Goal: Obtain resource: Download file/media

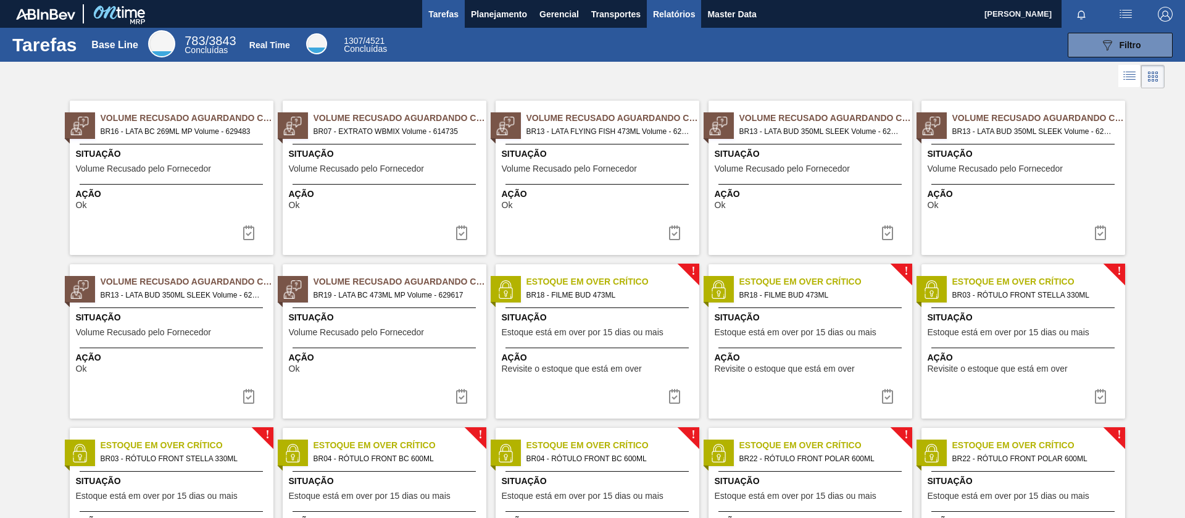
click at [684, 7] on span "Relatórios" at bounding box center [674, 14] width 42 height 15
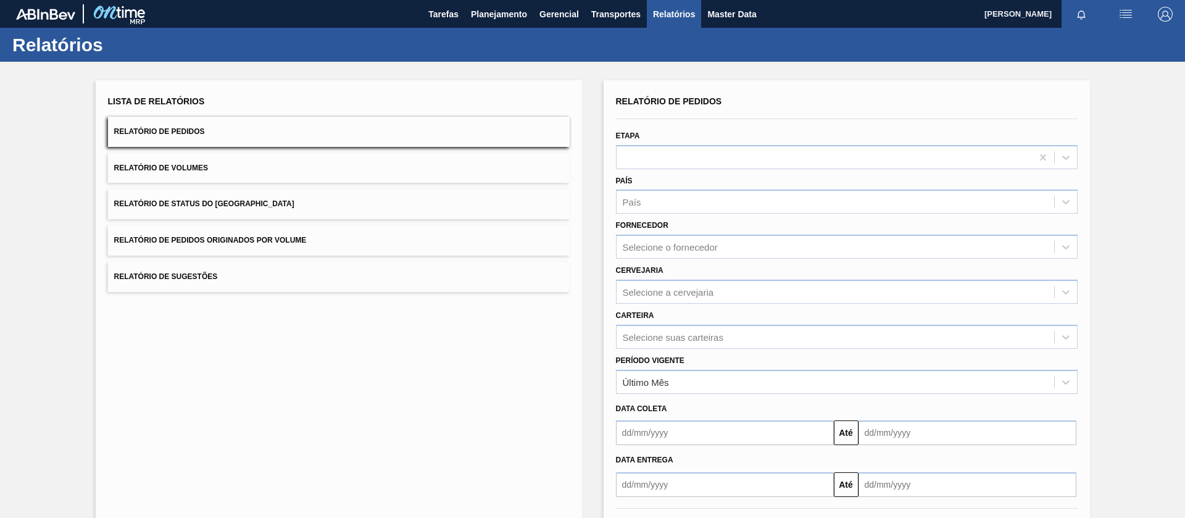
click at [238, 134] on button "Relatório de Pedidos" at bounding box center [339, 132] width 462 height 30
click at [678, 334] on div "Relatório de Pedidos Etapa País País Fornecedor Selecione o fornecedor Cervejar…" at bounding box center [847, 295] width 462 height 404
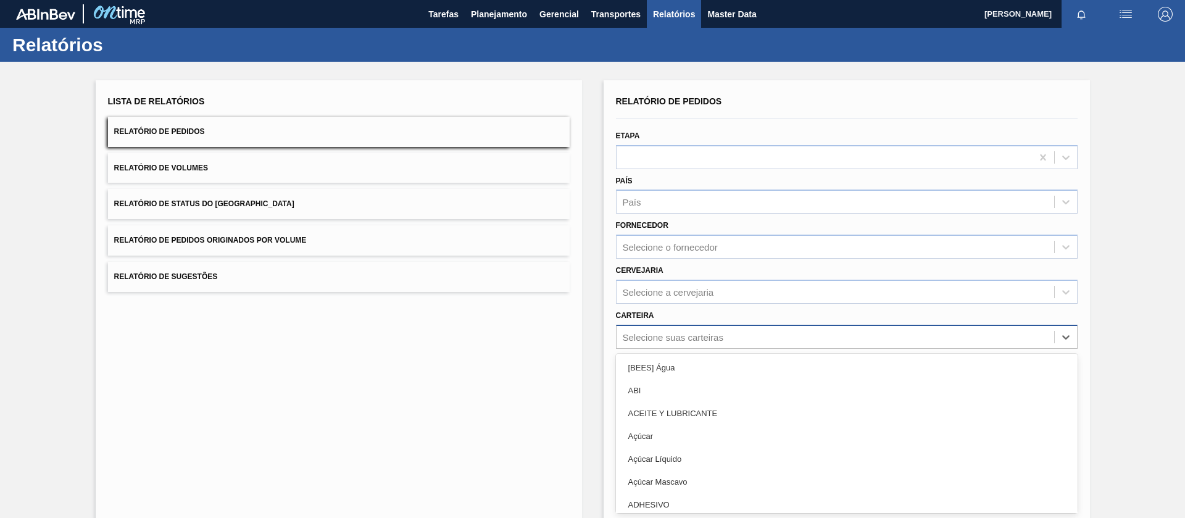
scroll to position [26, 0]
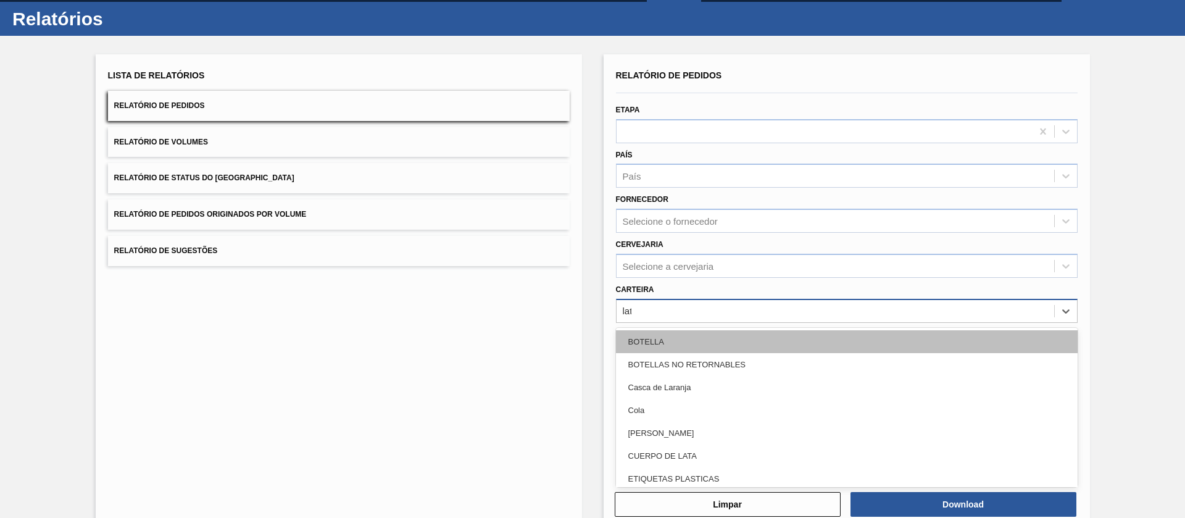
type input "lata"
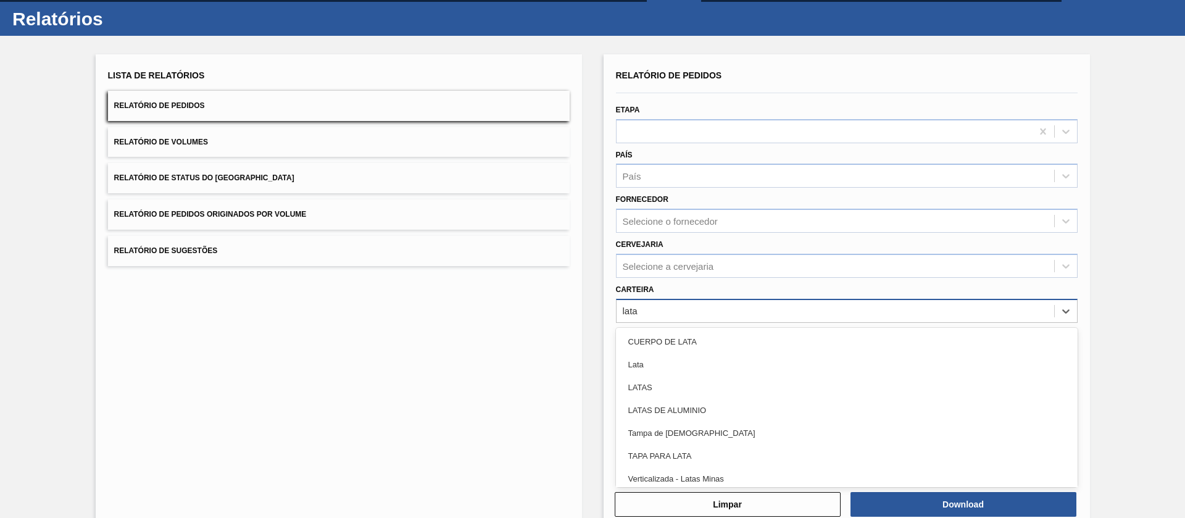
click at [667, 357] on div "Lata" at bounding box center [847, 364] width 462 height 23
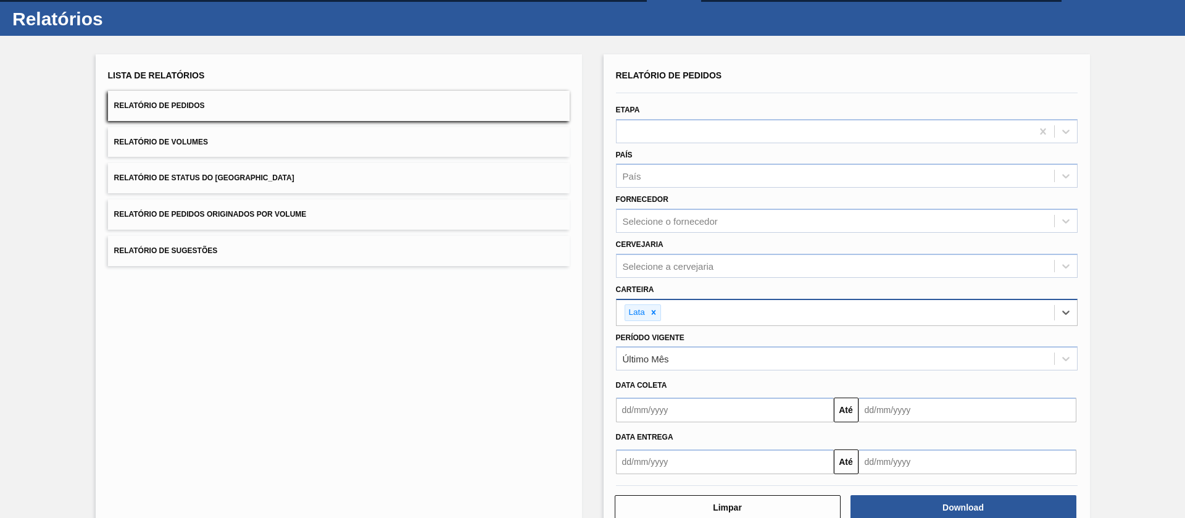
click at [680, 407] on input "text" at bounding box center [725, 409] width 218 height 25
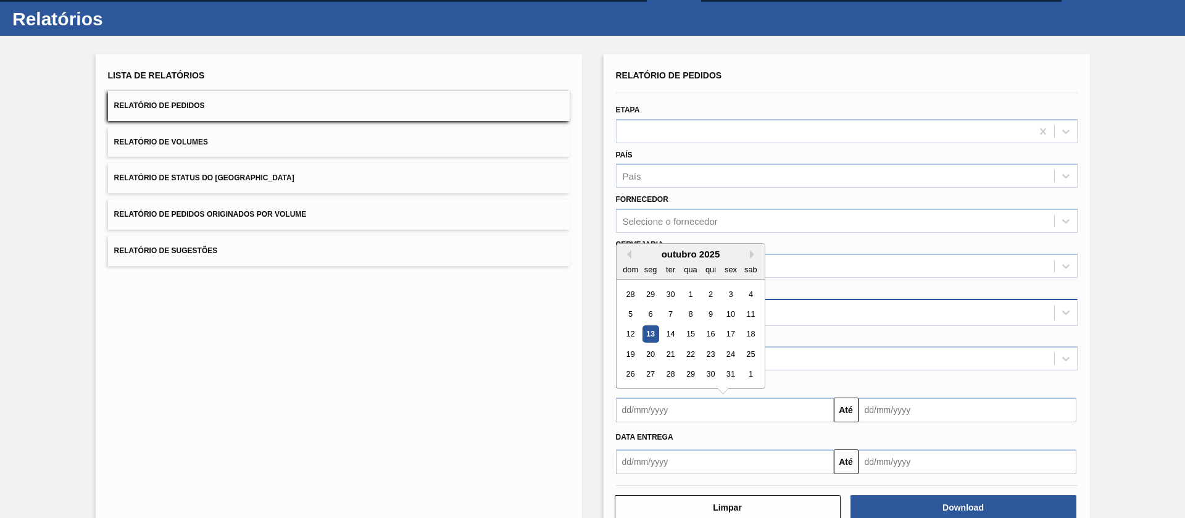
drag, startPoint x: 687, startPoint y: 290, endPoint x: 691, endPoint y: 297, distance: 8.0
click at [687, 290] on div "1" at bounding box center [690, 294] width 17 height 17
type input "01/10/2025"
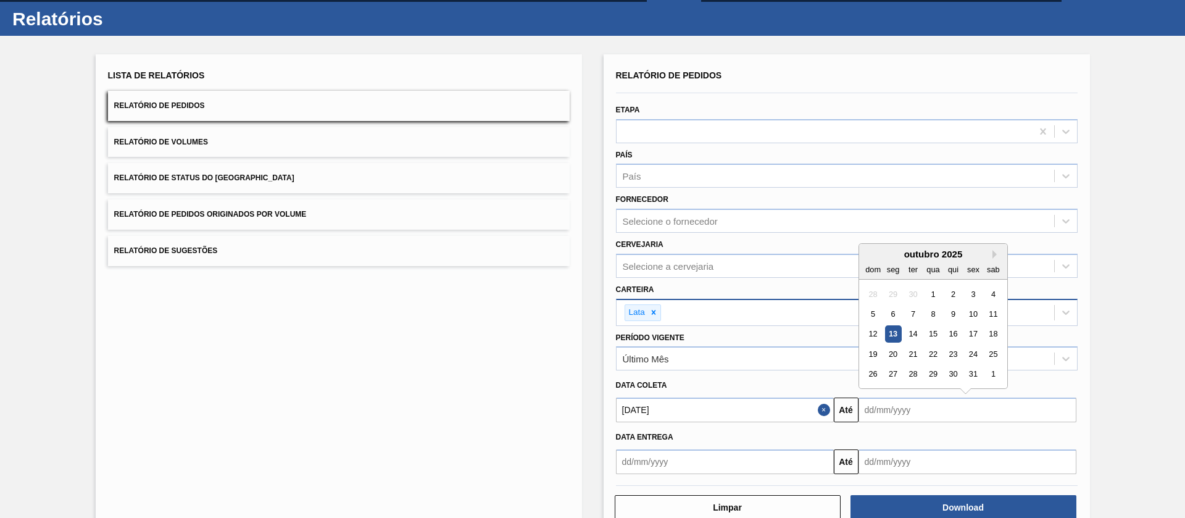
click at [891, 412] on input "text" at bounding box center [968, 409] width 218 height 25
click at [971, 375] on div "31" at bounding box center [973, 374] width 17 height 17
type input "31/10/2025"
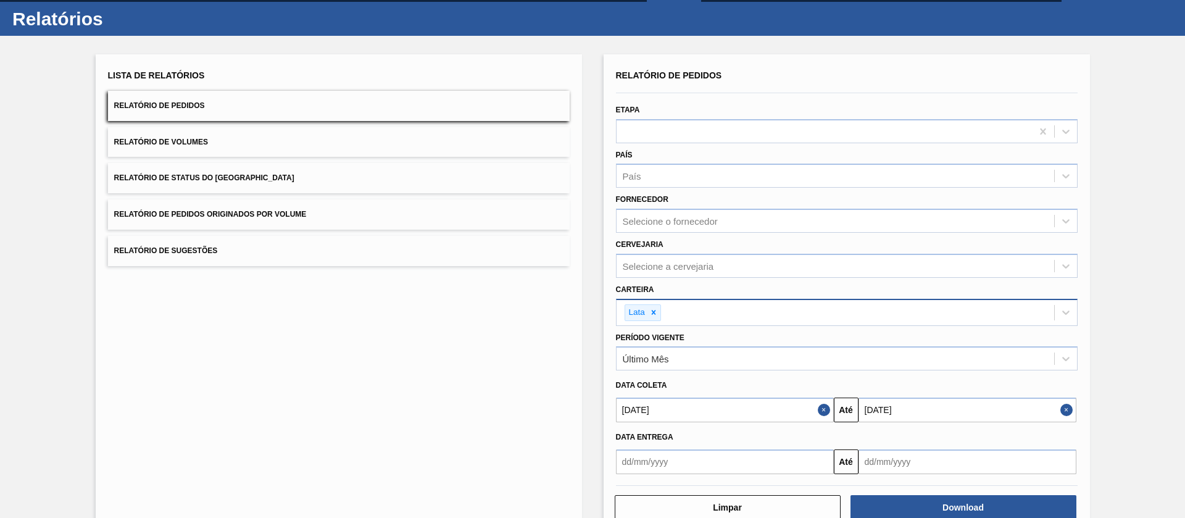
scroll to position [57, 0]
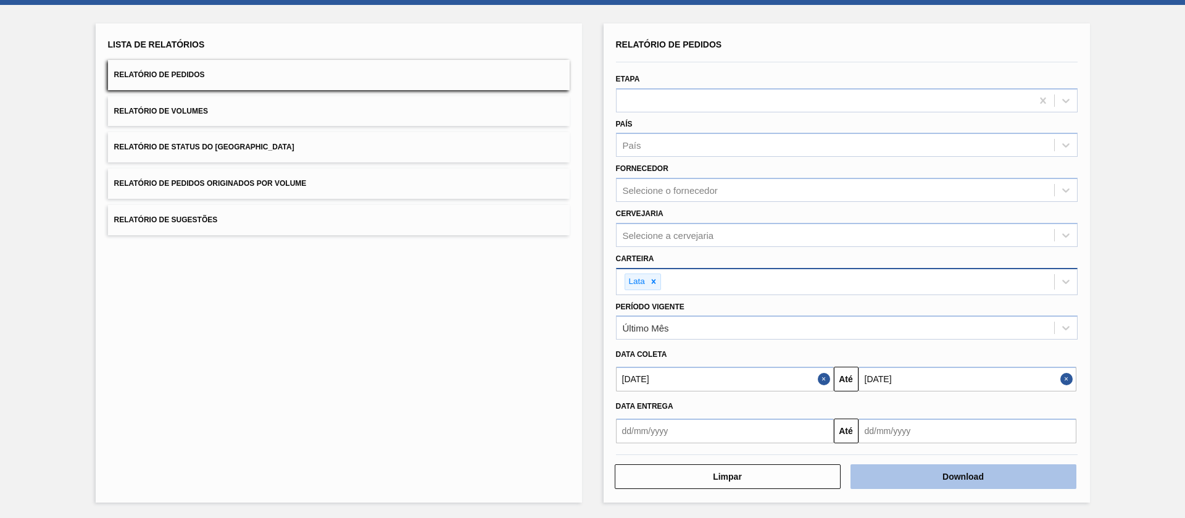
click at [926, 476] on button "Download" at bounding box center [964, 476] width 226 height 25
